Goal: Task Accomplishment & Management: Use online tool/utility

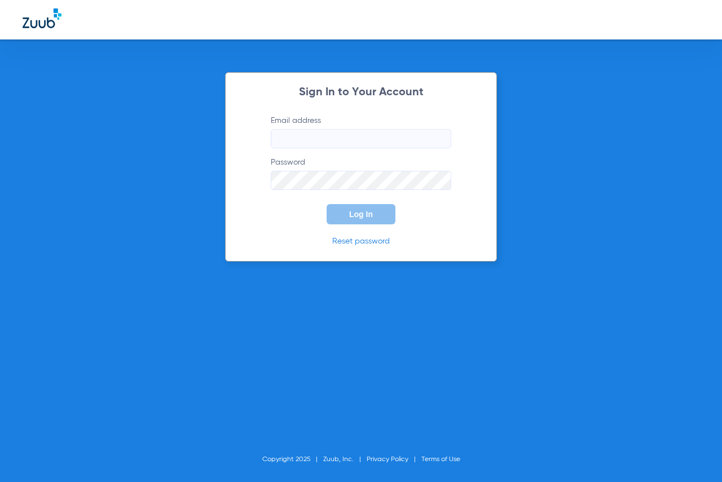
type input "[EMAIL_ADDRESS][DOMAIN_NAME]"
click at [355, 206] on button "Log In" at bounding box center [360, 214] width 69 height 20
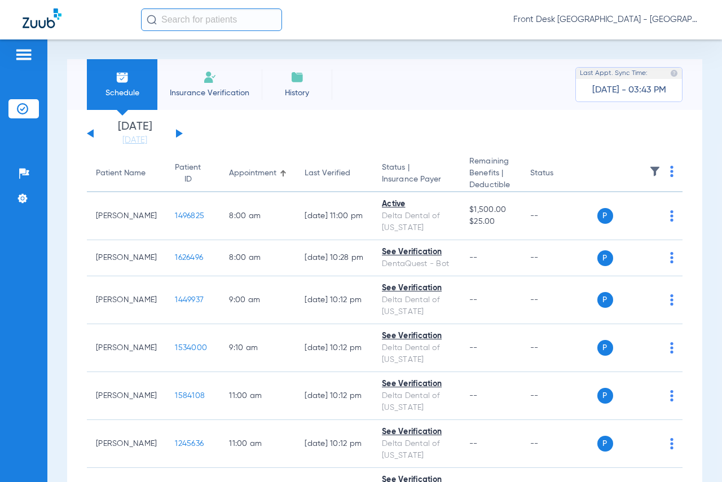
click at [189, 15] on input "text" at bounding box center [211, 19] width 141 height 23
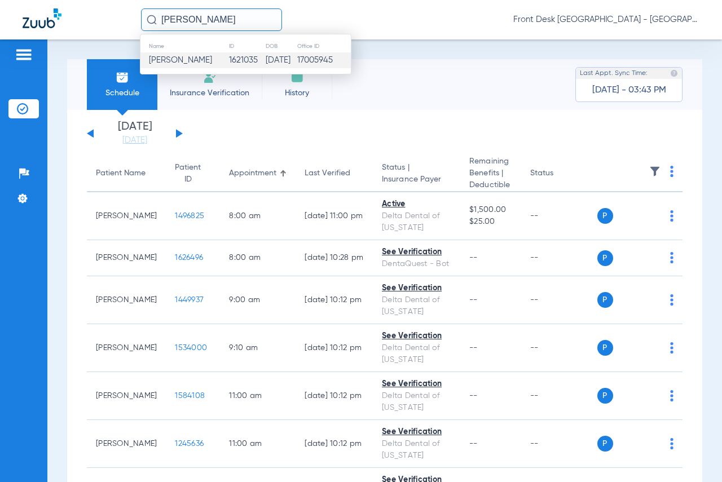
click at [179, 54] on td "[PERSON_NAME]" at bounding box center [184, 60] width 88 height 16
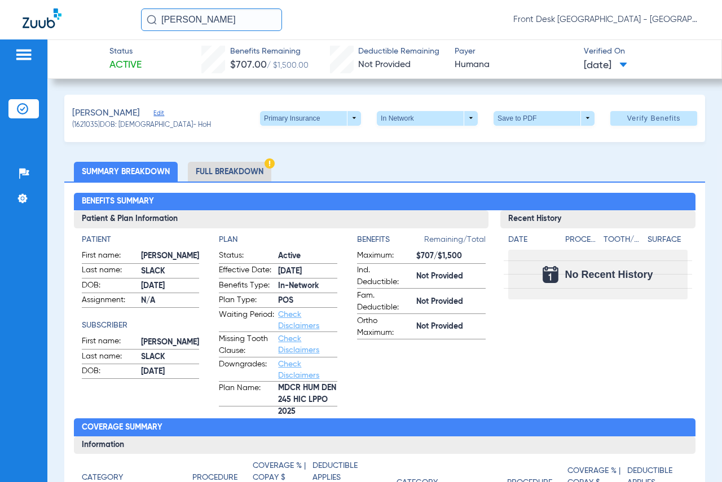
drag, startPoint x: 239, startPoint y: 23, endPoint x: 164, endPoint y: 23, distance: 75.0
click at [164, 23] on input "[PERSON_NAME]" at bounding box center [211, 19] width 141 height 23
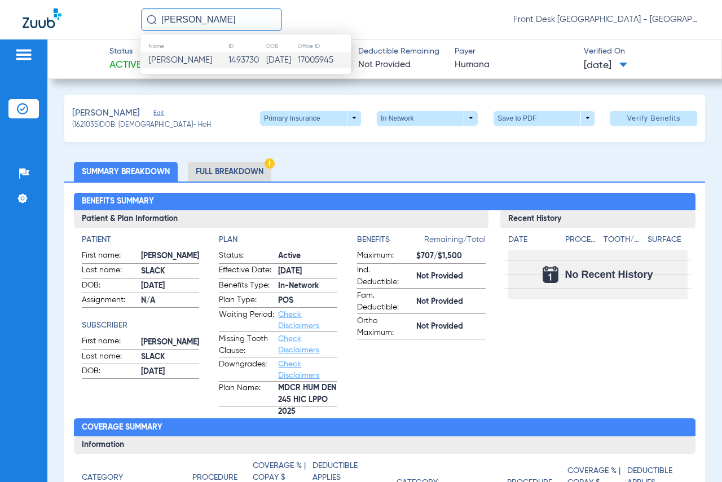
type input "[PERSON_NAME]"
click at [183, 56] on span "[PERSON_NAME]" at bounding box center [180, 60] width 63 height 8
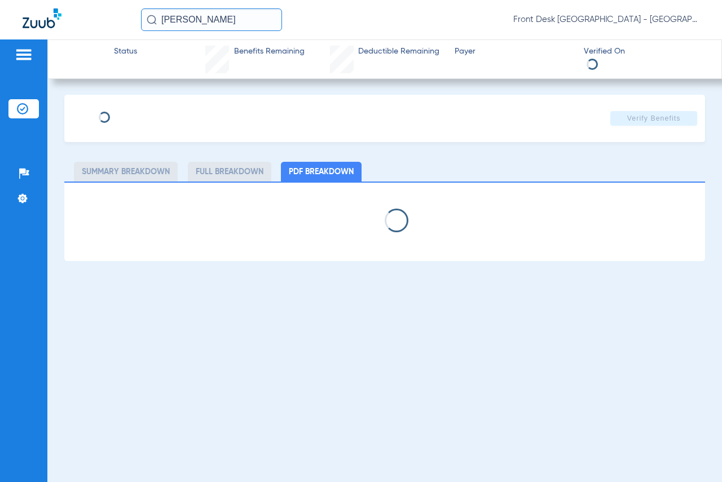
select select "page-width"
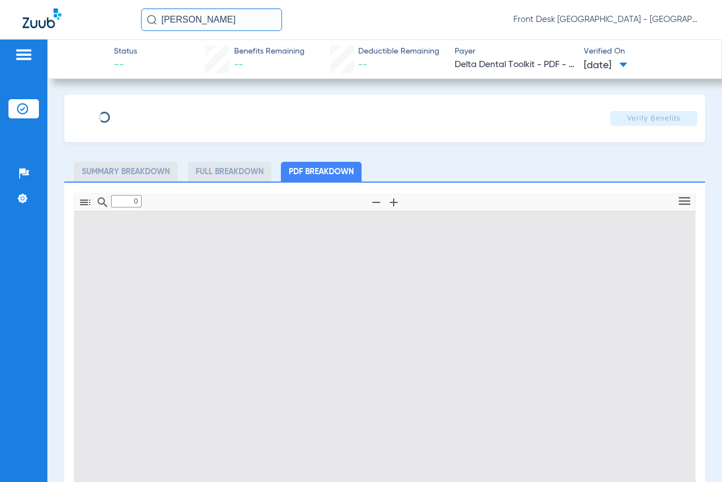
type input "1"
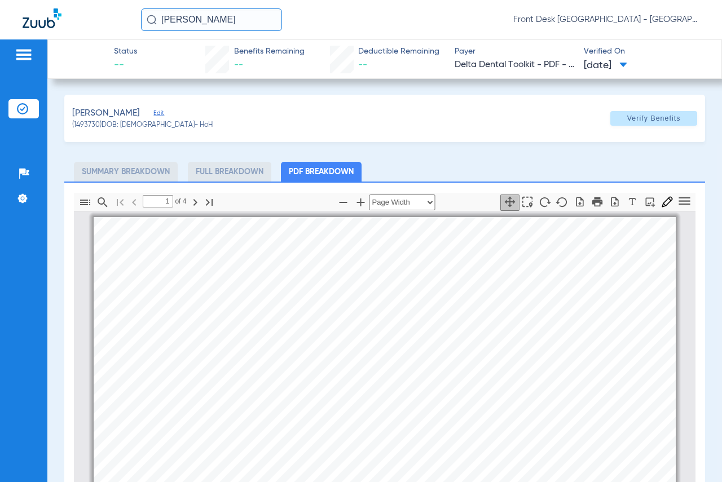
drag, startPoint x: 223, startPoint y: 18, endPoint x: 157, endPoint y: 18, distance: 66.0
click at [157, 18] on input "[PERSON_NAME]" at bounding box center [211, 19] width 141 height 23
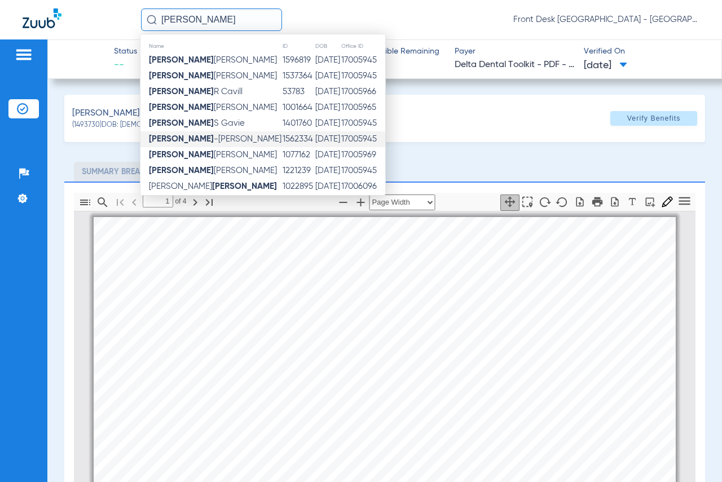
click at [189, 139] on span "[PERSON_NAME]" at bounding box center [215, 139] width 133 height 8
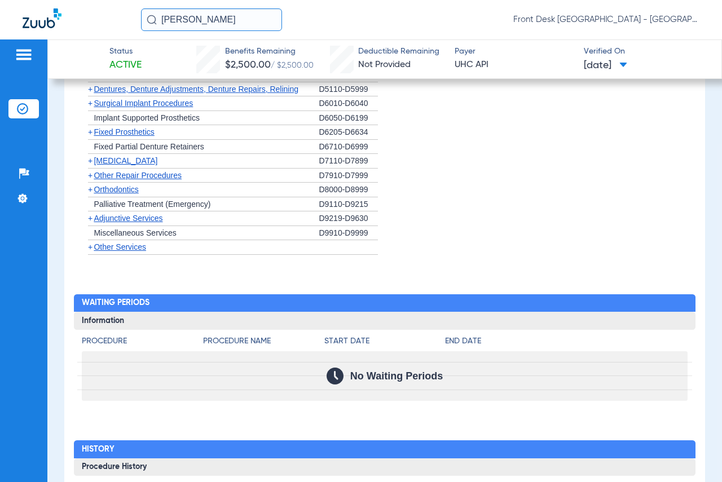
scroll to position [1071, 0]
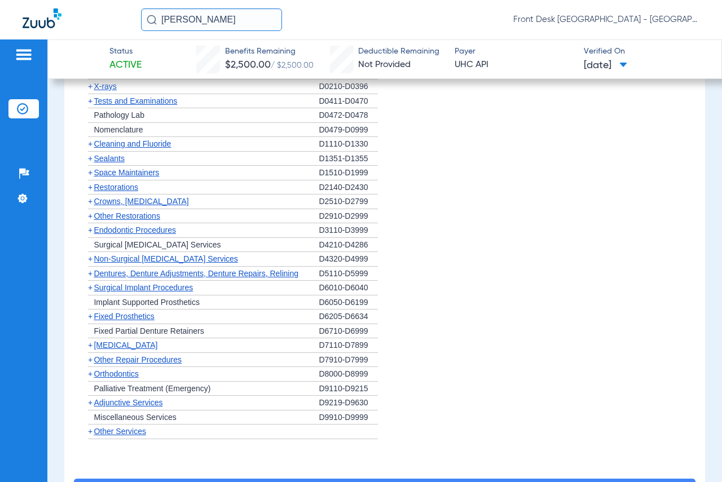
click at [637, 151] on li "+ Cleaning and Fluoride D1110-D1330" at bounding box center [384, 144] width 605 height 15
drag, startPoint x: 196, startPoint y: 15, endPoint x: 143, endPoint y: 16, distance: 53.0
click at [143, 16] on input "[PERSON_NAME]" at bounding box center [211, 19] width 141 height 23
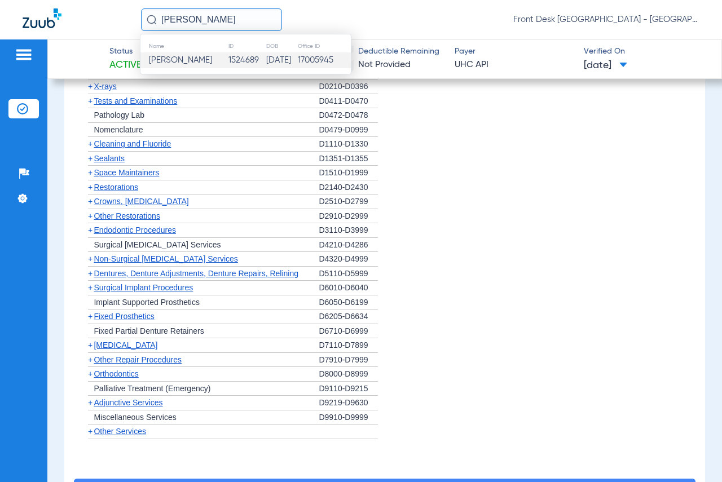
type input "[PERSON_NAME]"
click at [182, 60] on span "[PERSON_NAME]" at bounding box center [180, 60] width 63 height 8
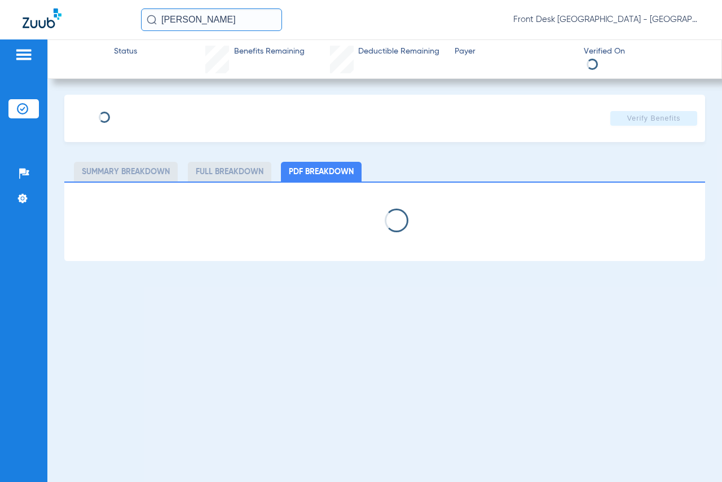
select select "page-width"
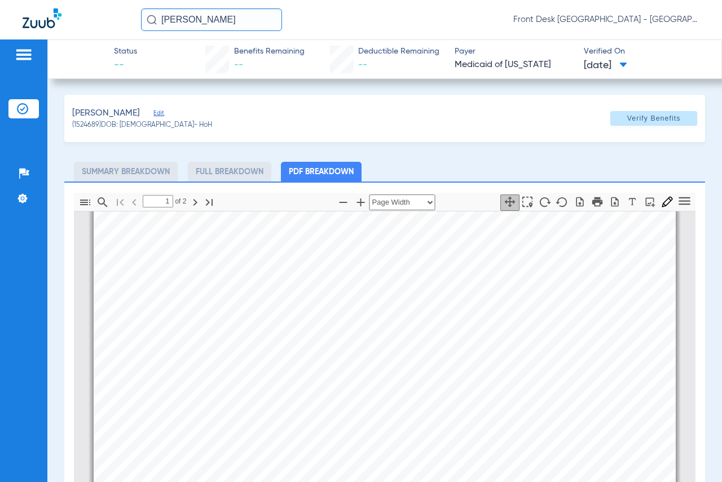
type input "2"
click at [254, 105] on div "[PERSON_NAME] Edit (1524689) DOB: [DEMOGRAPHIC_DATA] - HoH Verify Benefits" at bounding box center [384, 118] width 641 height 47
drag, startPoint x: 220, startPoint y: 17, endPoint x: 133, endPoint y: 14, distance: 87.5
click at [134, 13] on div "[PERSON_NAME] Front Desk [GEOGRAPHIC_DATA] - [GEOGRAPHIC_DATA] | My Community D…" at bounding box center [361, 19] width 722 height 39
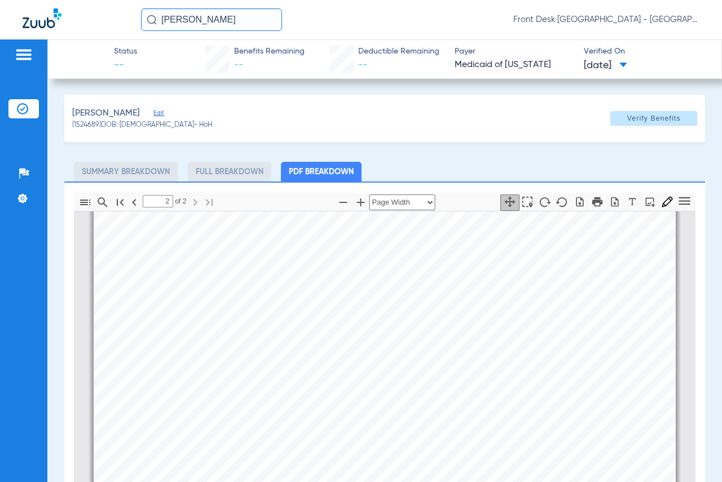
click at [242, 23] on input "[PERSON_NAME]" at bounding box center [211, 19] width 141 height 23
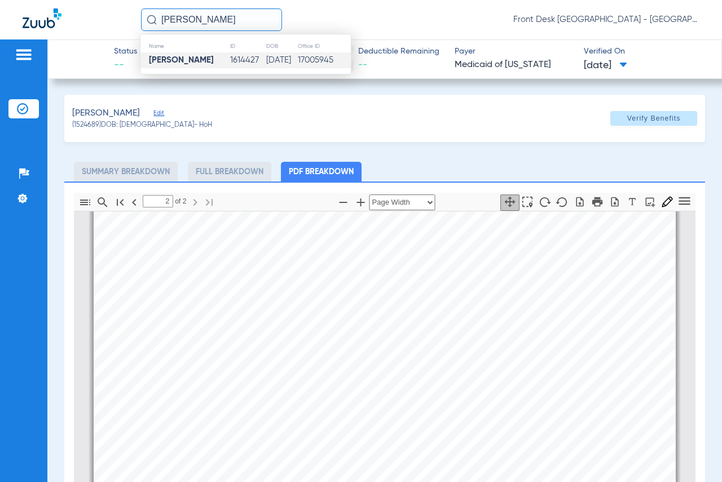
click at [174, 56] on strong "[PERSON_NAME]" at bounding box center [181, 60] width 65 height 8
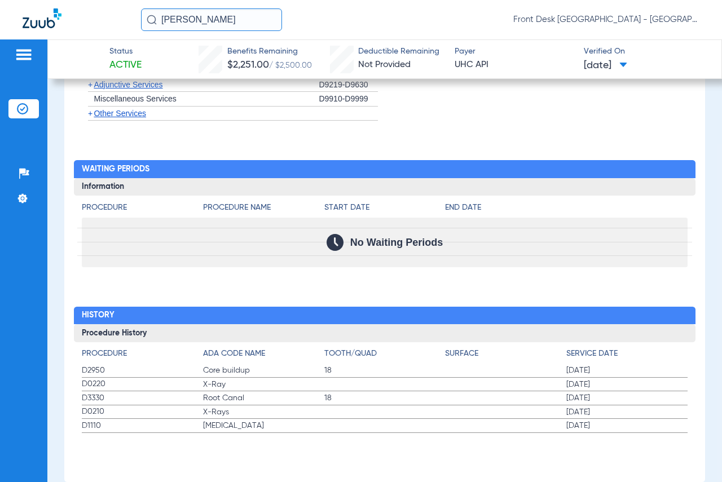
scroll to position [1338, 0]
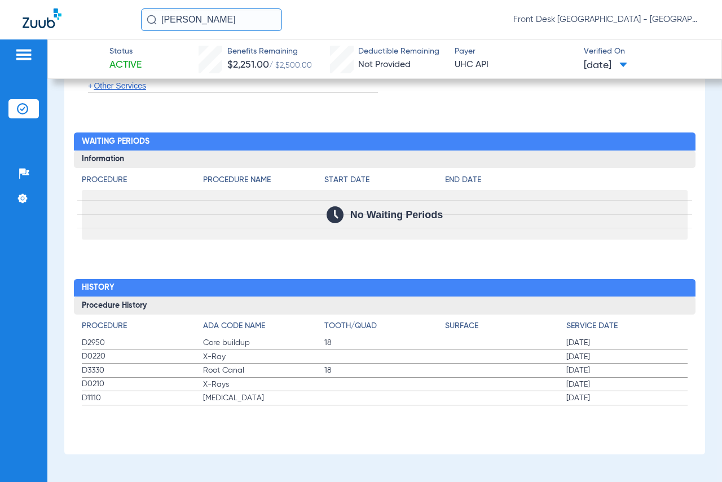
click at [644, 187] on div at bounding box center [384, 194] width 614 height 14
drag, startPoint x: 229, startPoint y: 17, endPoint x: 136, endPoint y: 21, distance: 93.1
click at [136, 21] on div "[PERSON_NAME] Front Desk [GEOGRAPHIC_DATA] - [GEOGRAPHIC_DATA] | My Community D…" at bounding box center [361, 19] width 722 height 39
click at [247, 19] on input "[PERSON_NAME]" at bounding box center [211, 19] width 141 height 23
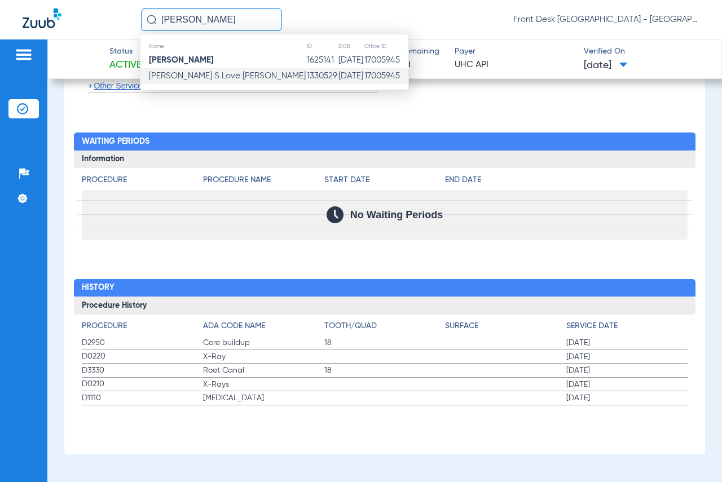
click at [200, 77] on span "[PERSON_NAME] S Love [PERSON_NAME]" at bounding box center [227, 76] width 157 height 8
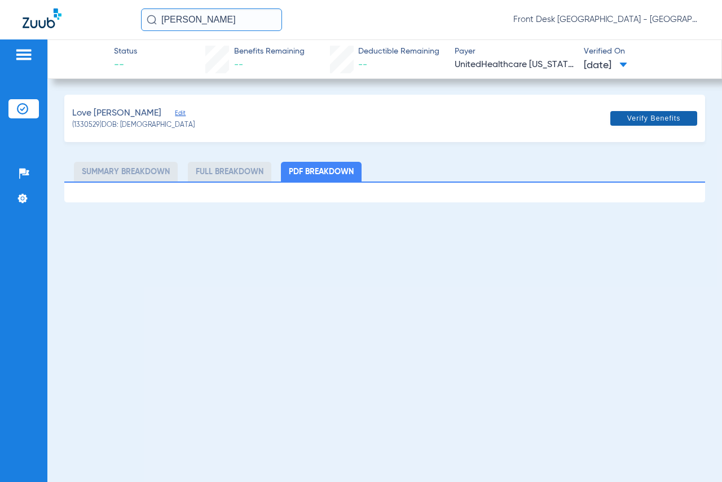
click at [633, 122] on span "Verify Benefits" at bounding box center [654, 118] width 54 height 9
click at [27, 52] on img at bounding box center [24, 55] width 18 height 14
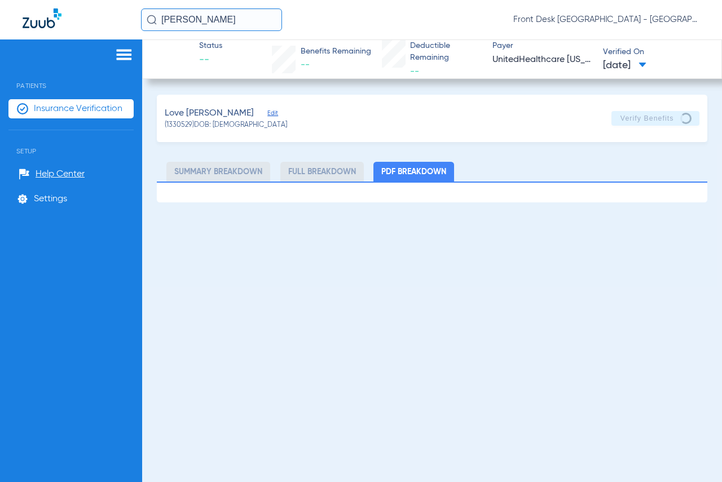
click at [126, 51] on img at bounding box center [124, 55] width 18 height 14
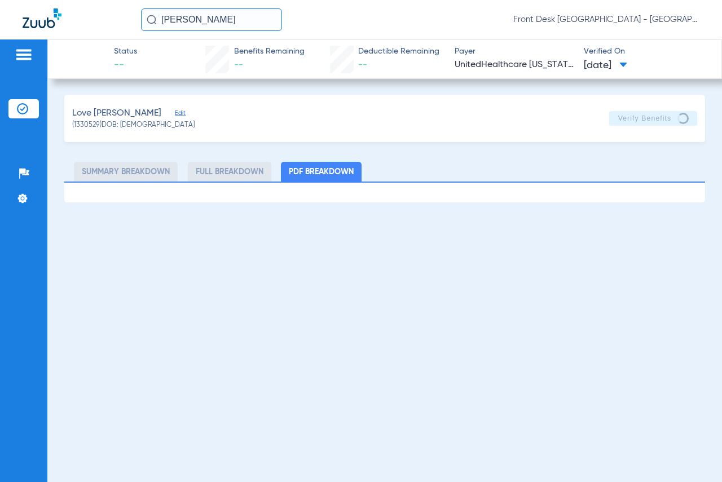
drag, startPoint x: 237, startPoint y: 18, endPoint x: 135, endPoint y: 7, distance: 102.7
click at [133, 15] on div "[PERSON_NAME] Front Desk [GEOGRAPHIC_DATA] - [GEOGRAPHIC_DATA] | My Community D…" at bounding box center [361, 19] width 722 height 39
click at [257, 19] on input "[PERSON_NAME]" at bounding box center [211, 19] width 141 height 23
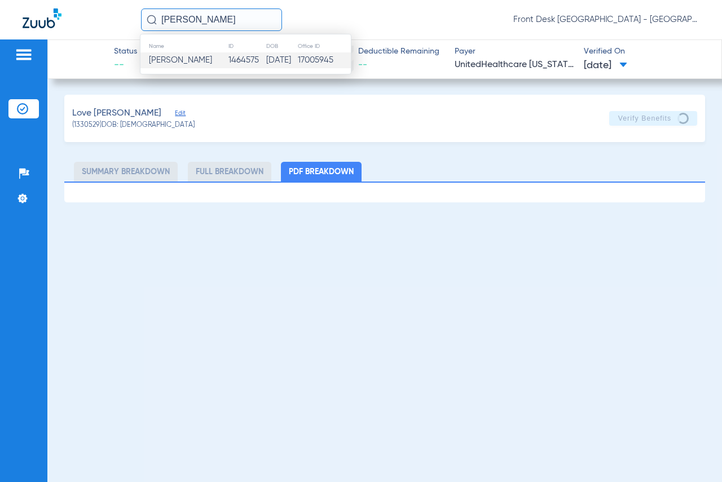
type input "[PERSON_NAME]"
click at [201, 61] on span "[PERSON_NAME]" at bounding box center [180, 60] width 63 height 8
